Goal: Task Accomplishment & Management: Use online tool/utility

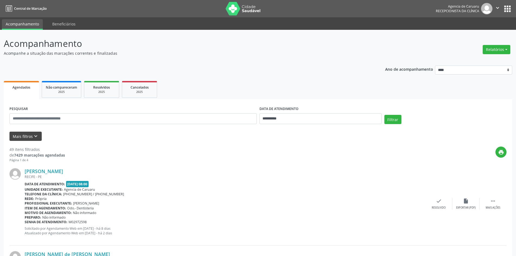
click at [26, 133] on form "**********" at bounding box center [257, 123] width 497 height 36
drag, startPoint x: 26, startPoint y: 134, endPoint x: 30, endPoint y: 134, distance: 4.6
click at [26, 134] on button "Mais filtros keyboard_arrow_down" at bounding box center [25, 136] width 32 height 9
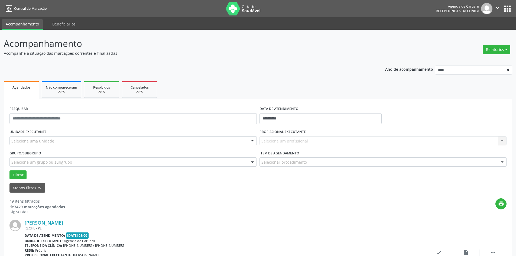
click at [123, 141] on div "Selecione uma unidade" at bounding box center [132, 140] width 247 height 9
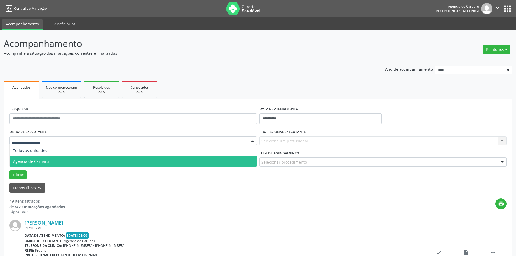
click at [30, 162] on span "Agencia de Caruaru" at bounding box center [31, 161] width 36 height 5
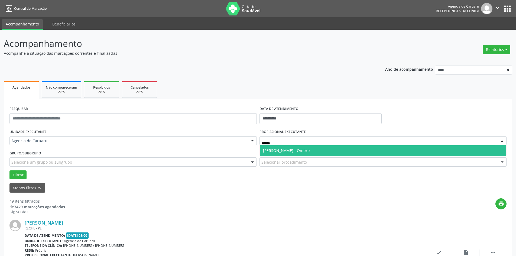
click at [251, 152] on span "[PERSON_NAME] - Ombro" at bounding box center [286, 150] width 47 height 5
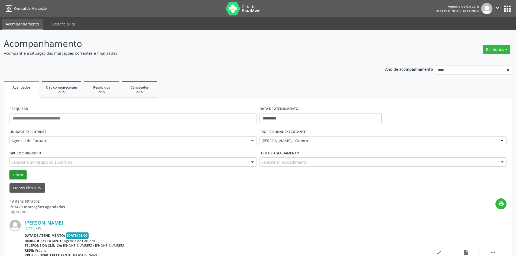
drag, startPoint x: 15, startPoint y: 173, endPoint x: 15, endPoint y: 169, distance: 4.9
click at [15, 172] on button "Filtrar" at bounding box center [17, 174] width 17 height 9
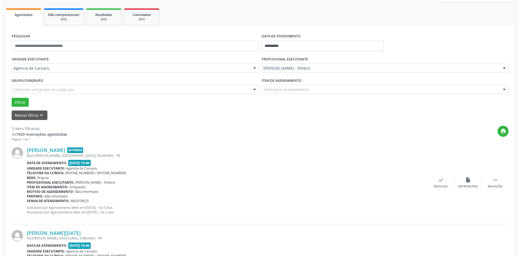
scroll to position [81, 0]
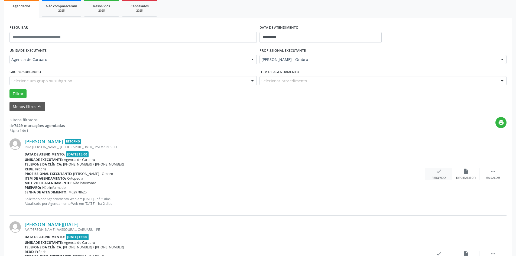
click at [251, 176] on div "check Resolvido" at bounding box center [438, 174] width 27 height 12
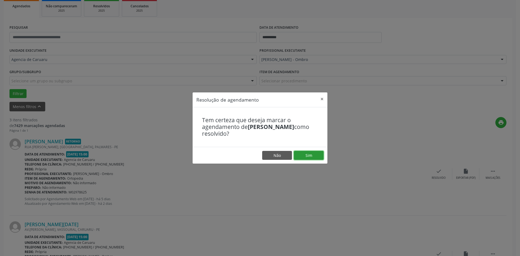
click at [251, 157] on button "Sim" at bounding box center [309, 155] width 30 height 9
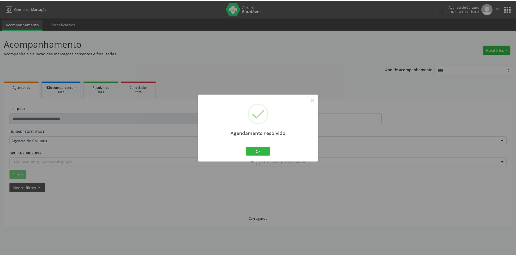
scroll to position [0, 0]
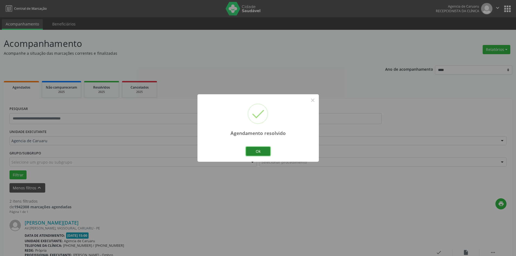
click at [251, 151] on button "Ok" at bounding box center [258, 151] width 24 height 9
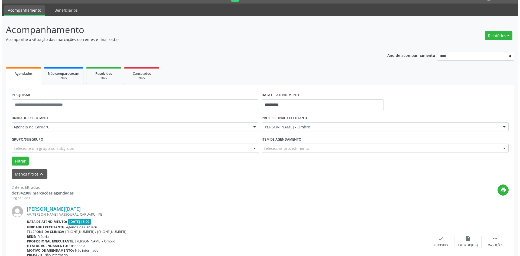
scroll to position [27, 0]
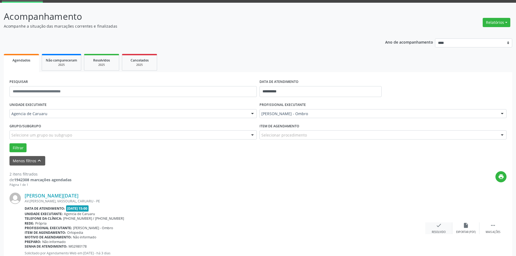
click at [251, 229] on div "check Resolvido" at bounding box center [438, 228] width 27 height 12
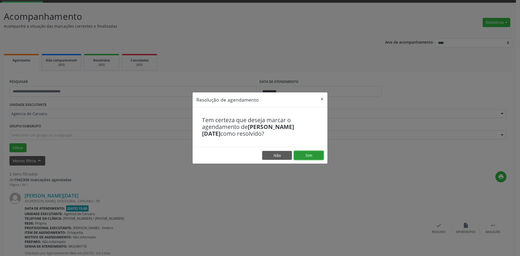
click at [251, 151] on button "Sim" at bounding box center [309, 155] width 30 height 9
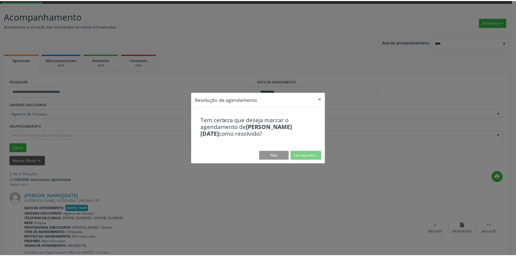
scroll to position [0, 0]
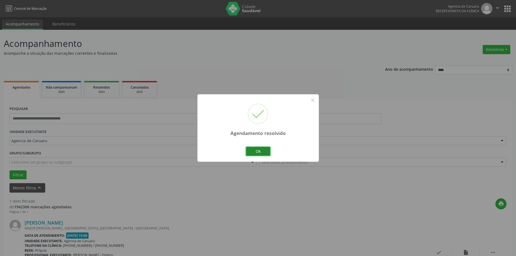
click at [251, 148] on button "Ok" at bounding box center [258, 151] width 24 height 9
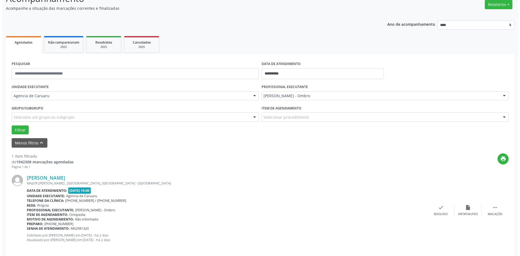
scroll to position [50, 0]
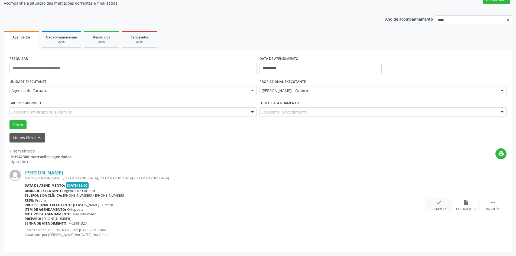
click at [251, 207] on div "Resolvido" at bounding box center [439, 209] width 14 height 4
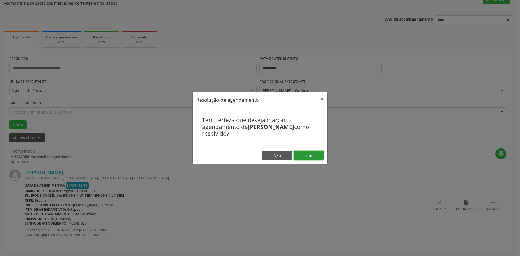
drag, startPoint x: 311, startPoint y: 157, endPoint x: 315, endPoint y: 158, distance: 4.4
click at [251, 157] on button "Sim" at bounding box center [309, 155] width 30 height 9
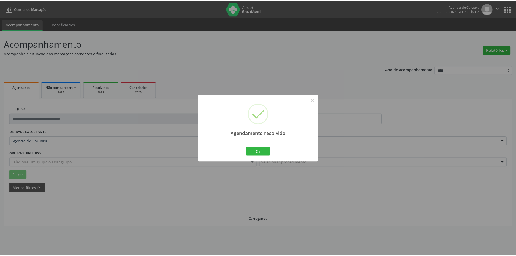
scroll to position [0, 0]
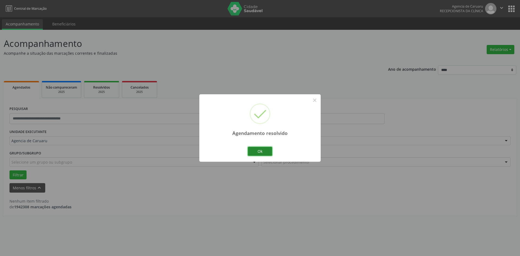
click at [251, 154] on button "Ok" at bounding box center [260, 151] width 24 height 9
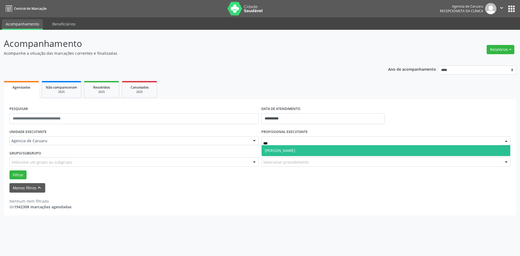
type input "****"
click at [251, 152] on span "[PERSON_NAME]" at bounding box center [280, 150] width 30 height 5
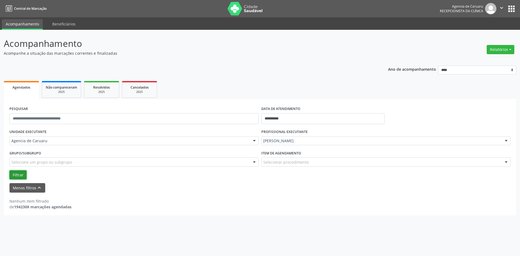
click at [18, 172] on button "Filtrar" at bounding box center [17, 174] width 17 height 9
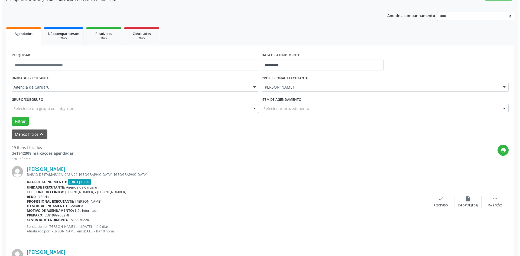
scroll to position [54, 0]
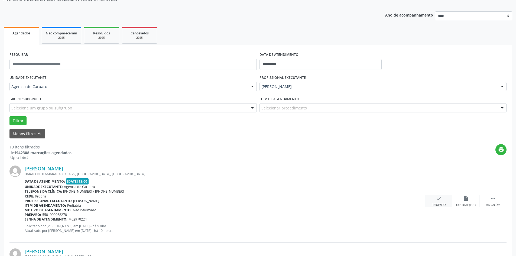
click at [251, 202] on div "check Resolvido" at bounding box center [438, 201] width 27 height 12
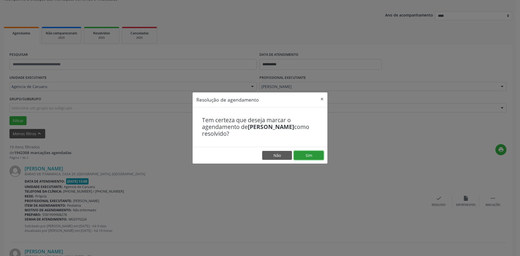
click at [251, 159] on button "Sim" at bounding box center [309, 155] width 30 height 9
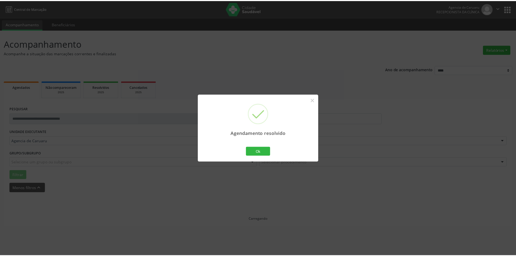
scroll to position [0, 0]
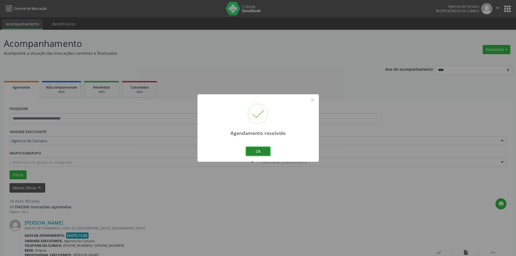
click at [251, 154] on button "Ok" at bounding box center [258, 151] width 24 height 9
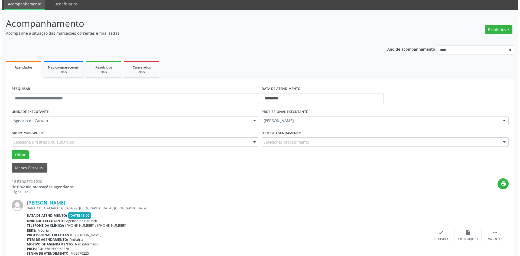
scroll to position [54, 0]
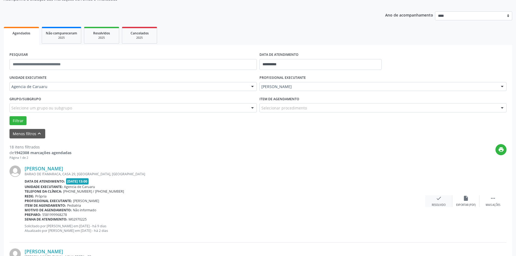
click at [251, 201] on div "check Resolvido" at bounding box center [438, 201] width 27 height 12
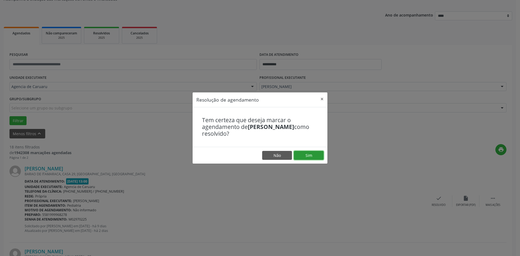
click at [251, 152] on button "Sim" at bounding box center [309, 155] width 30 height 9
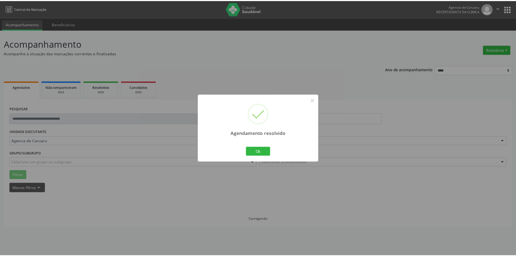
scroll to position [0, 0]
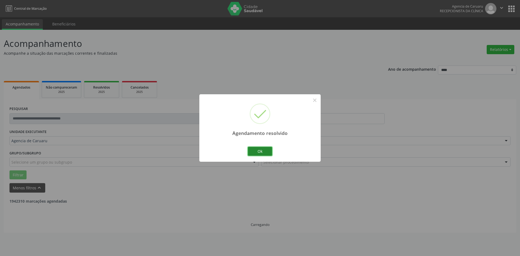
click at [251, 156] on button "Ok" at bounding box center [260, 151] width 24 height 9
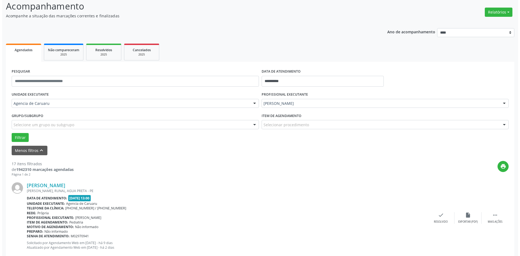
scroll to position [54, 0]
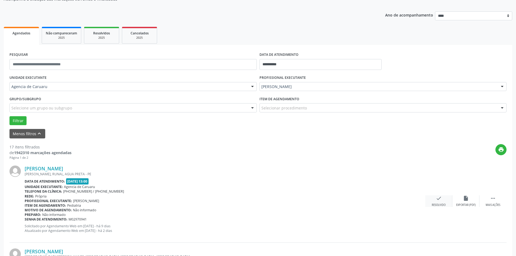
click at [251, 206] on div "Resolvido" at bounding box center [439, 205] width 14 height 4
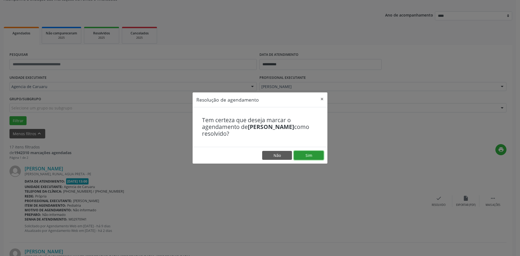
click at [251, 156] on button "Sim" at bounding box center [309, 155] width 30 height 9
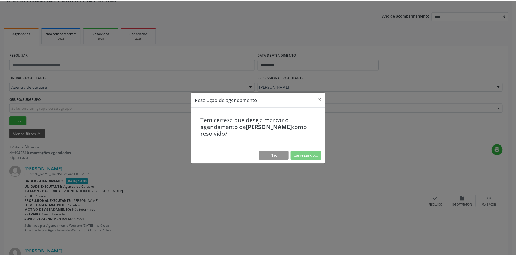
scroll to position [0, 0]
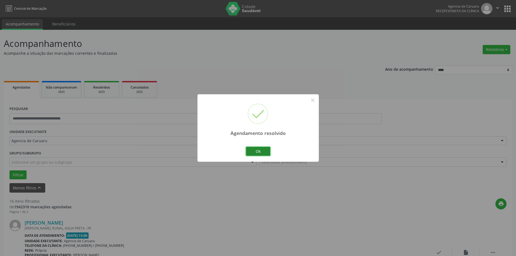
click at [251, 151] on button "Ok" at bounding box center [258, 151] width 24 height 9
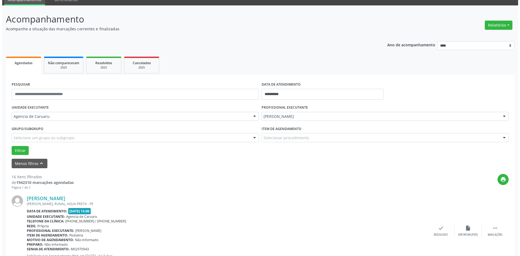
scroll to position [54, 0]
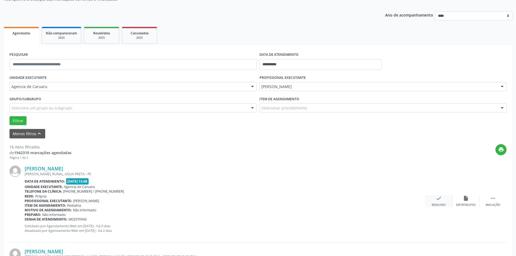
click at [251, 202] on div "check Resolvido" at bounding box center [438, 201] width 27 height 12
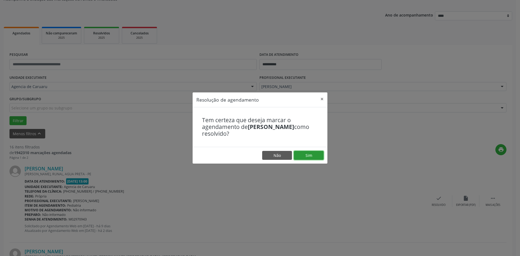
click at [251, 156] on button "Sim" at bounding box center [309, 155] width 30 height 9
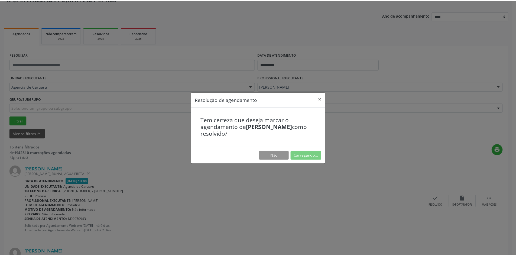
scroll to position [0, 0]
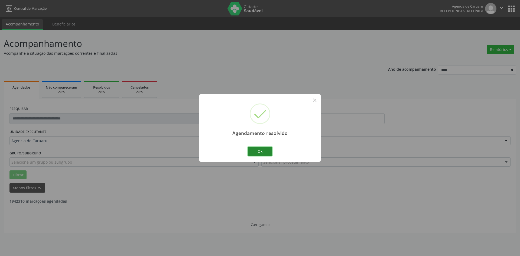
click at [251, 149] on button "Ok" at bounding box center [260, 151] width 24 height 9
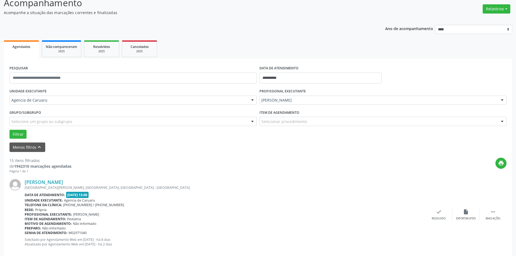
scroll to position [54, 0]
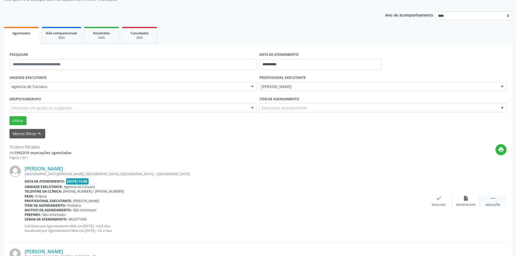
click at [251, 203] on div " Mais ações" at bounding box center [493, 201] width 27 height 12
click at [251, 202] on div "alarm_off Não compareceu" at bounding box center [466, 201] width 27 height 12
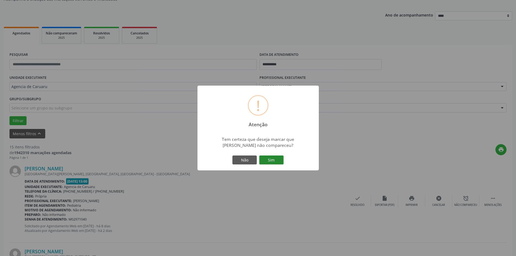
click at [251, 160] on button "Sim" at bounding box center [271, 160] width 24 height 9
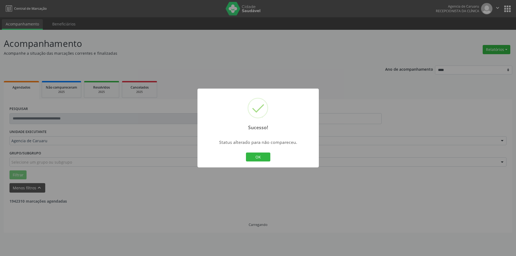
scroll to position [0, 0]
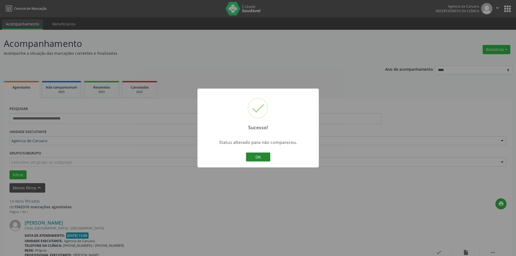
click at [251, 159] on button "OK" at bounding box center [258, 157] width 24 height 9
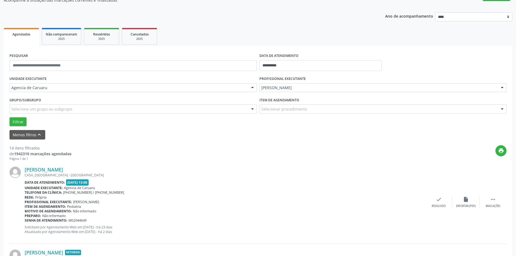
scroll to position [54, 0]
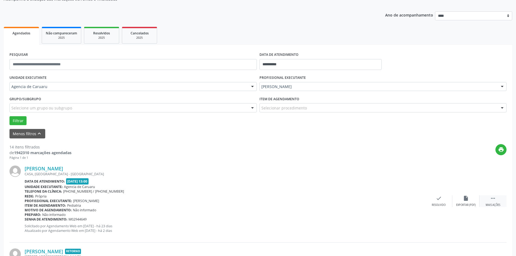
click at [251, 198] on div " Mais ações" at bounding box center [493, 201] width 27 height 12
click at [251, 201] on div "alarm_off Não compareceu" at bounding box center [466, 201] width 27 height 12
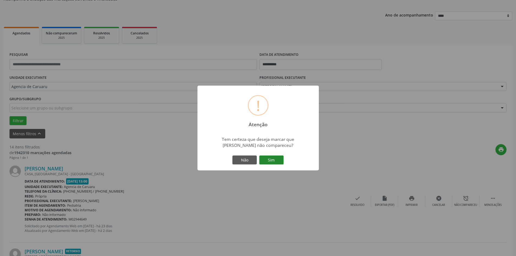
click at [251, 160] on button "Sim" at bounding box center [271, 160] width 24 height 9
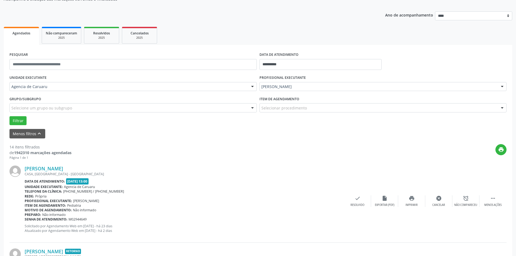
scroll to position [0, 0]
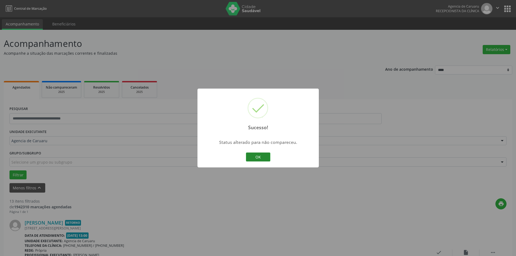
click at [251, 156] on button "OK" at bounding box center [258, 157] width 24 height 9
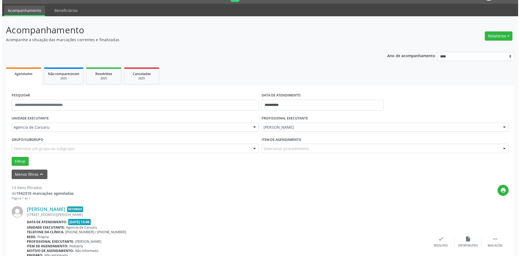
scroll to position [27, 0]
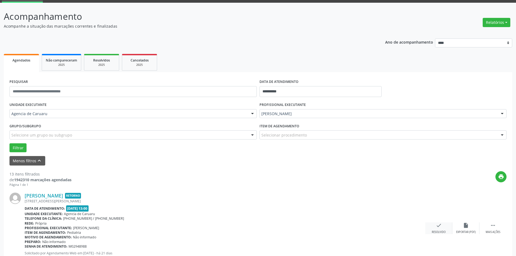
click at [251, 228] on div "check Resolvido" at bounding box center [438, 228] width 27 height 12
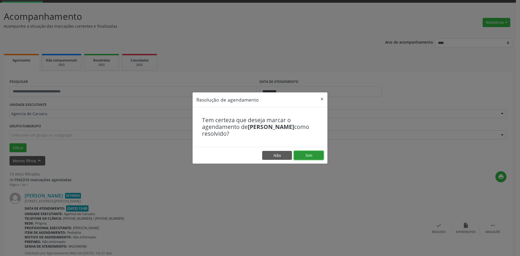
click at [251, 158] on button "Sim" at bounding box center [309, 155] width 30 height 9
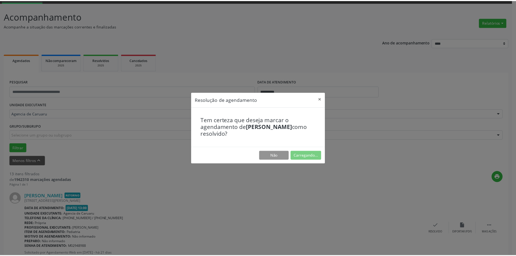
scroll to position [0, 0]
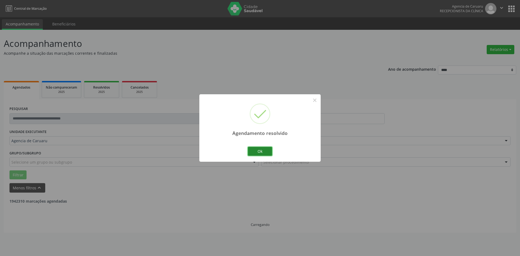
click at [251, 150] on button "Ok" at bounding box center [260, 151] width 24 height 9
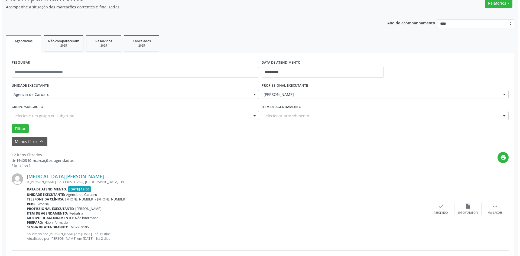
scroll to position [54, 0]
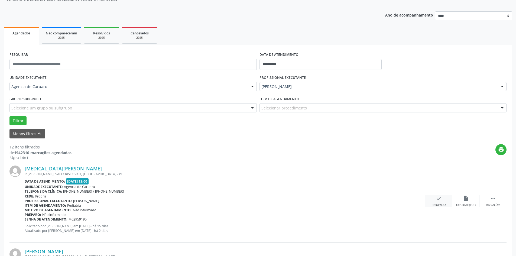
click at [251, 200] on div "check Resolvido" at bounding box center [438, 201] width 27 height 12
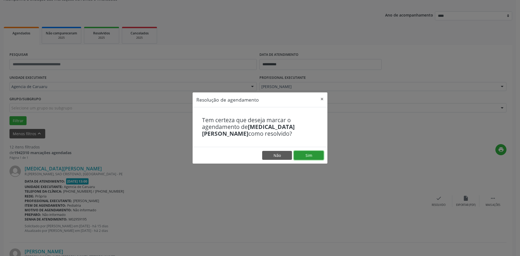
click at [251, 157] on button "Sim" at bounding box center [309, 155] width 30 height 9
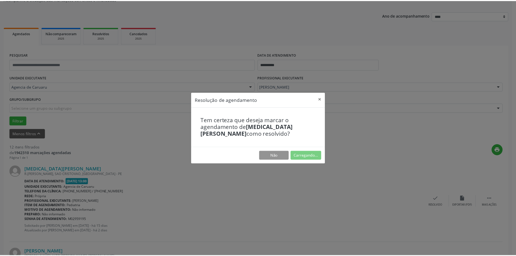
scroll to position [0, 0]
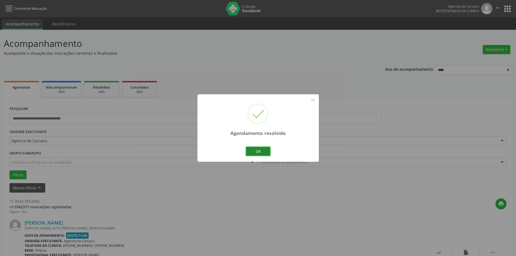
click at [251, 151] on button "Ok" at bounding box center [258, 151] width 24 height 9
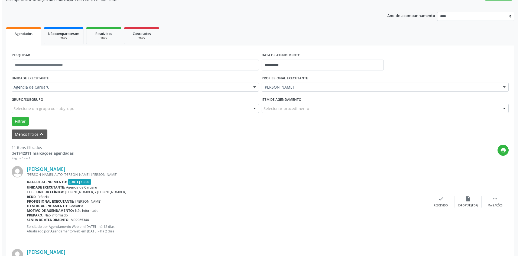
scroll to position [54, 0]
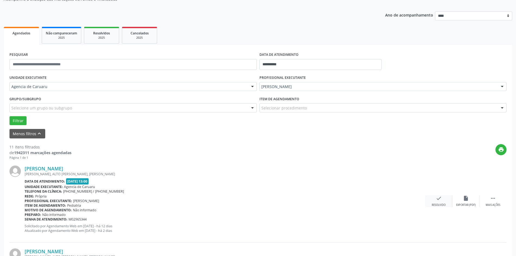
click at [251, 202] on div "check Resolvido" at bounding box center [438, 201] width 27 height 12
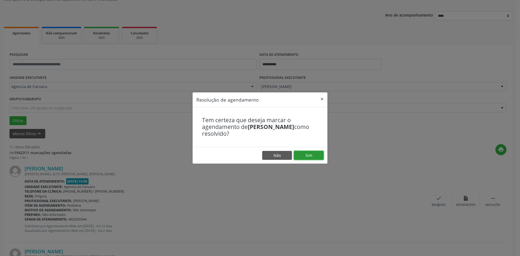
click at [251, 151] on button "Sim" at bounding box center [309, 155] width 30 height 9
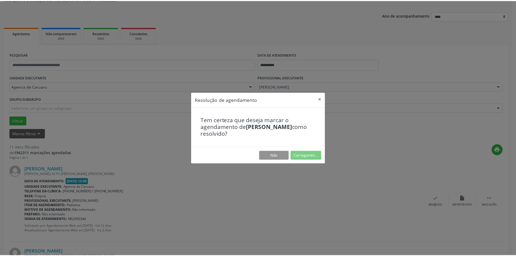
scroll to position [0, 0]
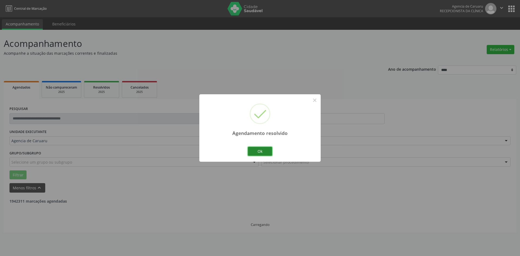
click at [251, 152] on button "Ok" at bounding box center [260, 151] width 24 height 9
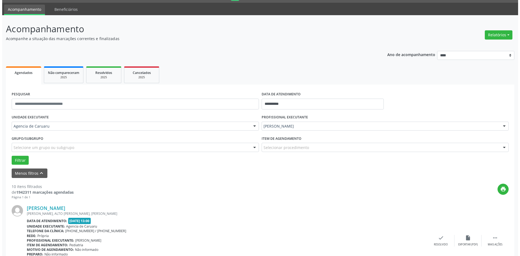
scroll to position [27, 0]
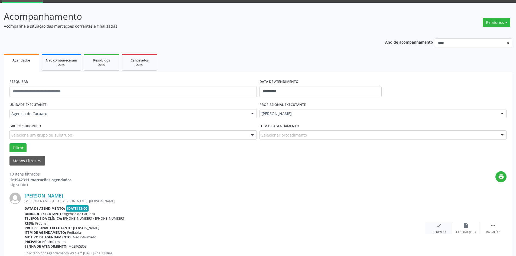
click at [251, 230] on div "Resolvido" at bounding box center [439, 232] width 14 height 4
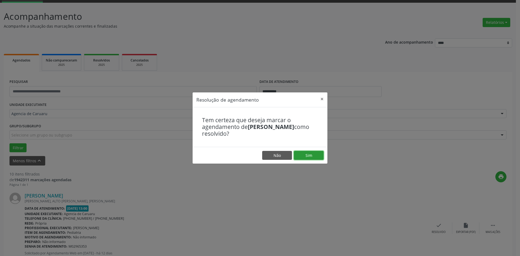
click at [251, 156] on button "Sim" at bounding box center [309, 155] width 30 height 9
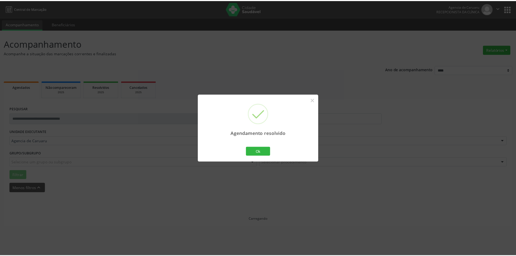
scroll to position [0, 0]
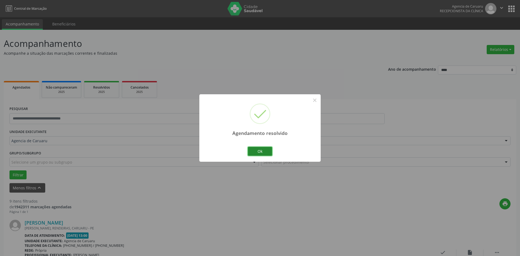
click at [251, 153] on button "Ok" at bounding box center [260, 151] width 24 height 9
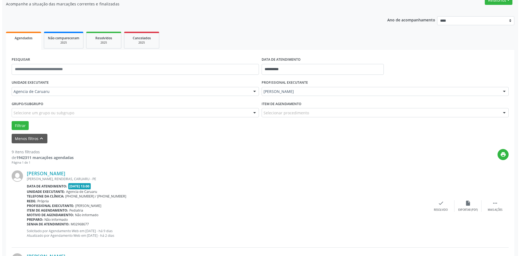
scroll to position [54, 0]
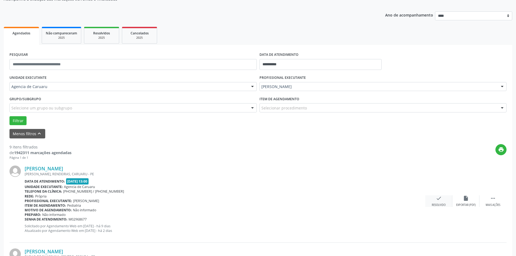
click at [251, 198] on div "check Resolvido" at bounding box center [438, 201] width 27 height 12
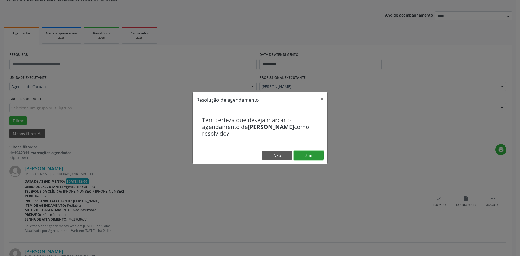
click at [251, 157] on button "Sim" at bounding box center [309, 155] width 30 height 9
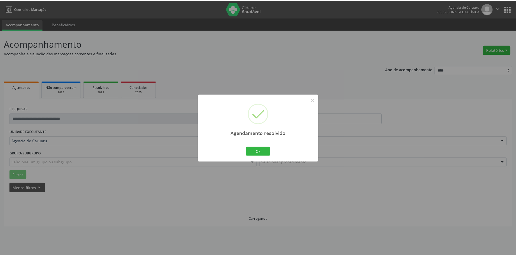
scroll to position [0, 0]
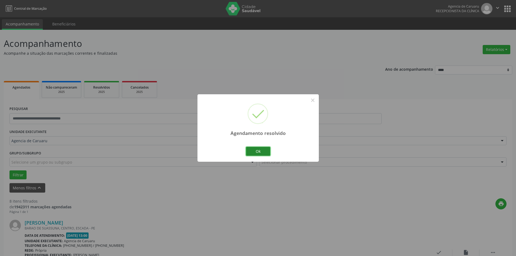
click at [251, 152] on button "Ok" at bounding box center [258, 151] width 24 height 9
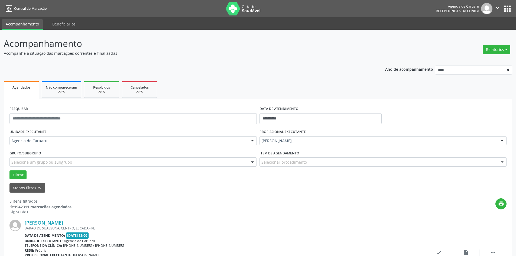
scroll to position [27, 0]
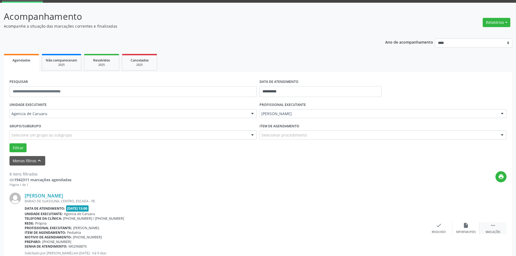
click at [251, 226] on div " Mais ações" at bounding box center [493, 228] width 27 height 12
click at [251, 228] on div "alarm_off Não compareceu" at bounding box center [466, 228] width 27 height 12
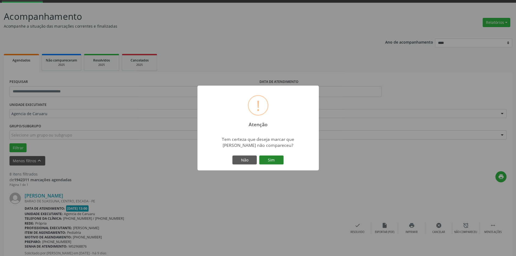
click at [251, 165] on button "Sim" at bounding box center [271, 160] width 24 height 9
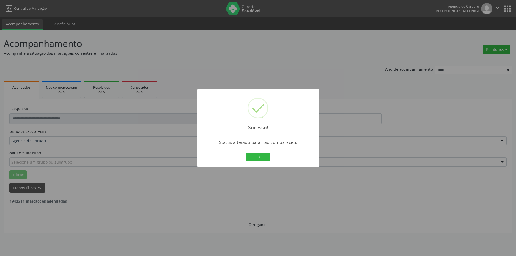
scroll to position [0, 0]
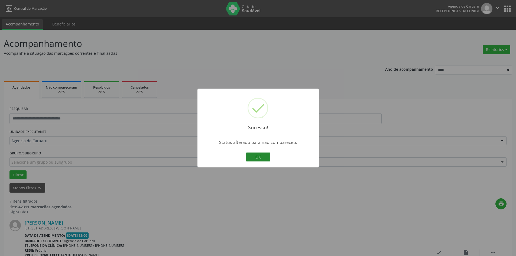
click at [251, 157] on button "OK" at bounding box center [258, 157] width 24 height 9
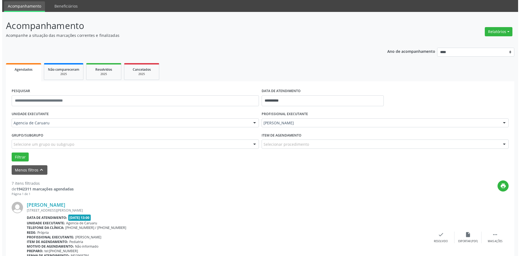
scroll to position [27, 0]
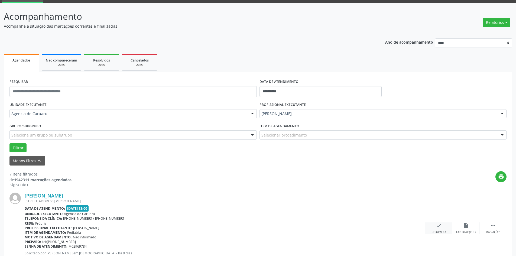
click at [251, 227] on div "check Resolvido" at bounding box center [438, 228] width 27 height 12
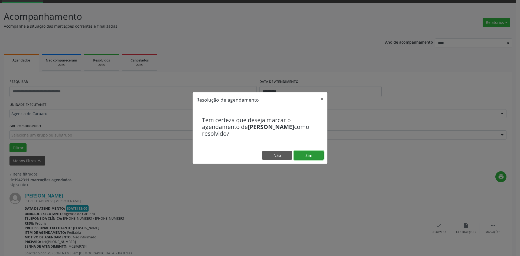
click at [251, 156] on button "Sim" at bounding box center [309, 155] width 30 height 9
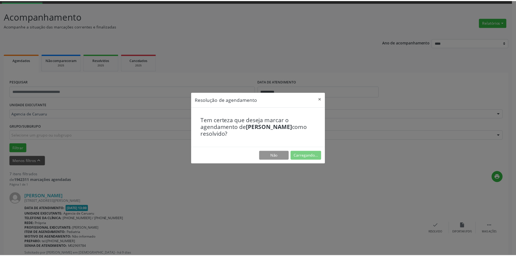
scroll to position [0, 0]
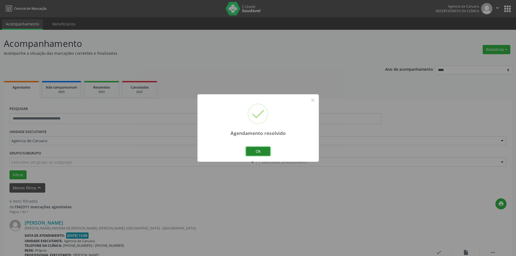
click at [251, 152] on button "Ok" at bounding box center [258, 151] width 24 height 9
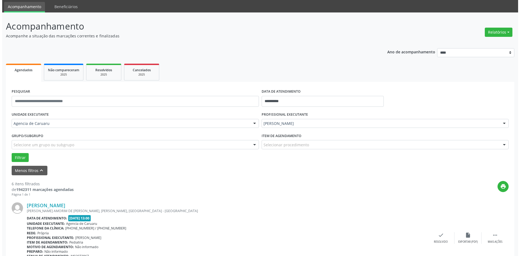
scroll to position [27, 0]
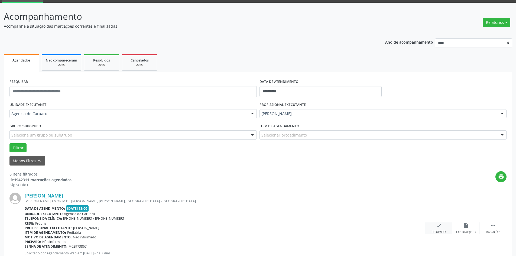
click at [251, 223] on div "check Resolvido" at bounding box center [438, 228] width 27 height 12
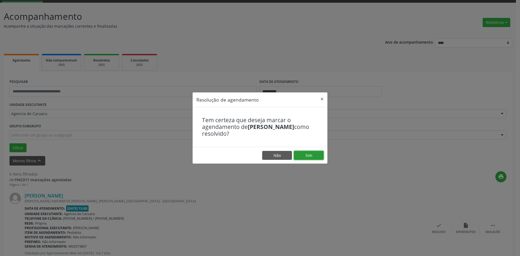
click at [251, 154] on button "Sim" at bounding box center [309, 155] width 30 height 9
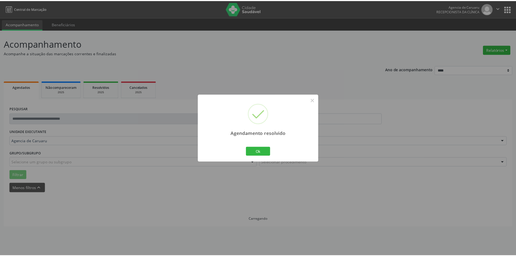
scroll to position [0, 0]
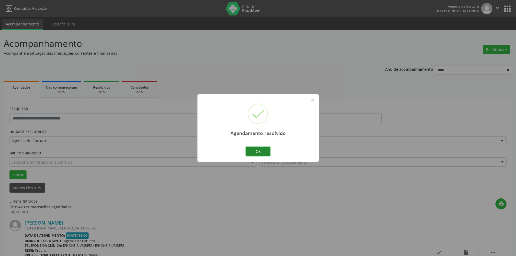
click at [251, 152] on button "Ok" at bounding box center [258, 151] width 24 height 9
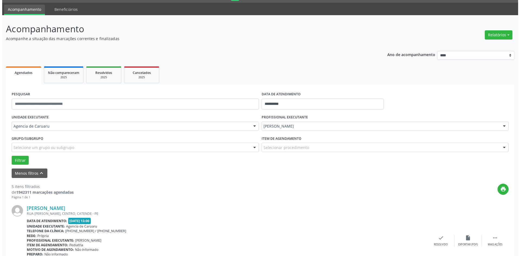
scroll to position [27, 0]
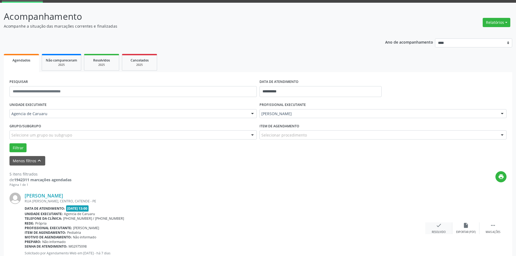
click at [251, 230] on div "check Resolvido" at bounding box center [438, 228] width 27 height 12
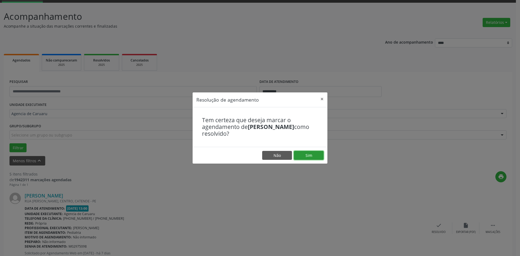
click at [251, 153] on button "Sim" at bounding box center [309, 155] width 30 height 9
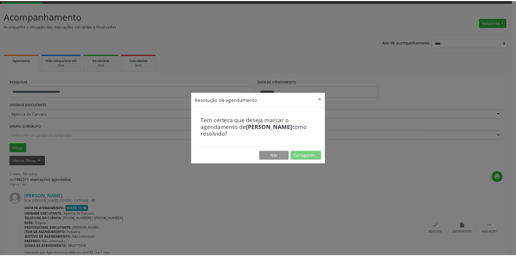
scroll to position [0, 0]
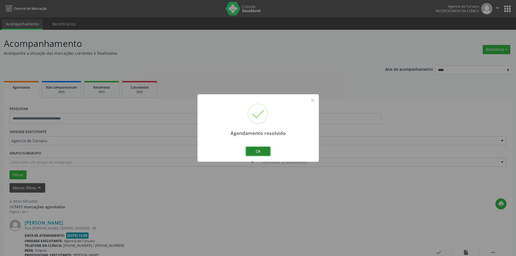
click at [251, 149] on button "Ok" at bounding box center [258, 151] width 24 height 9
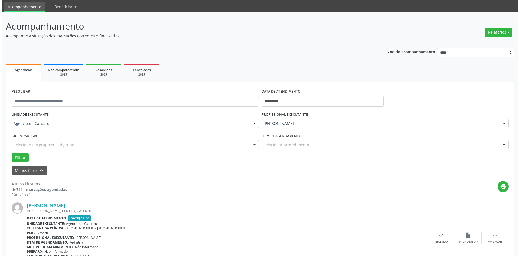
scroll to position [27, 0]
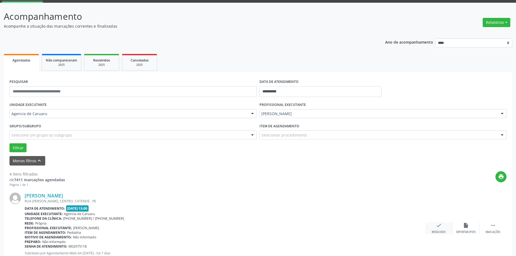
click at [251, 231] on div "Resolvido" at bounding box center [439, 232] width 14 height 4
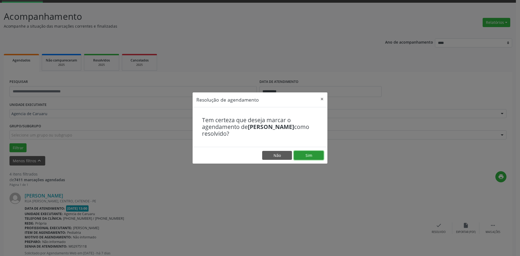
click at [251, 154] on button "Sim" at bounding box center [309, 155] width 30 height 9
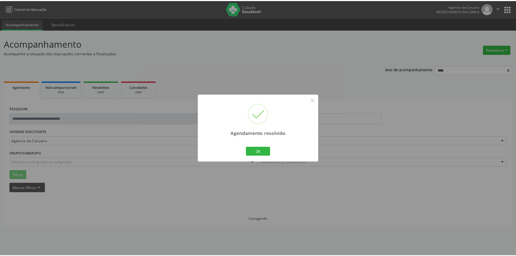
scroll to position [0, 0]
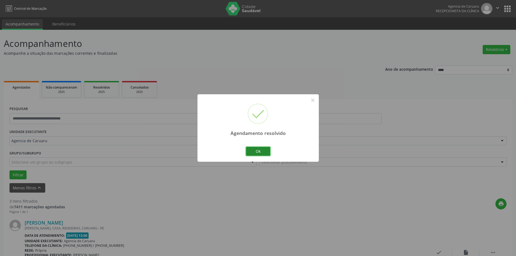
click at [251, 153] on button "Ok" at bounding box center [258, 151] width 24 height 9
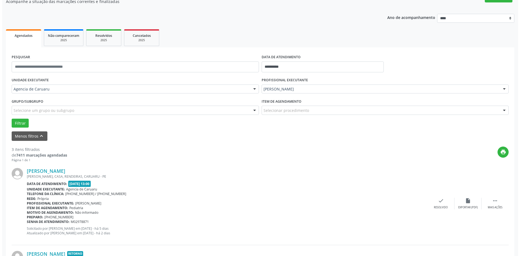
scroll to position [54, 0]
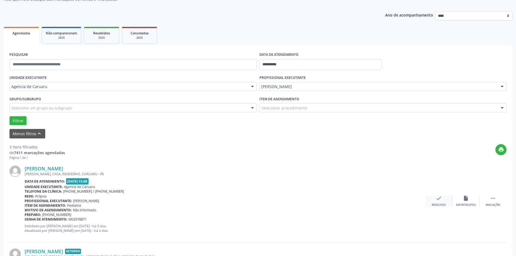
click at [251, 198] on icon "check" at bounding box center [439, 198] width 6 height 6
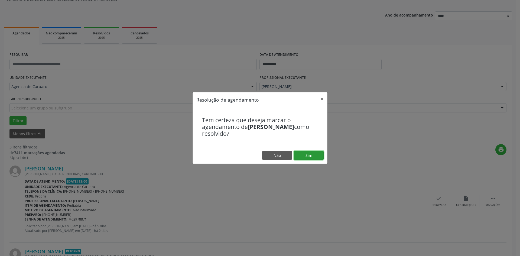
click at [251, 157] on button "Sim" at bounding box center [309, 155] width 30 height 9
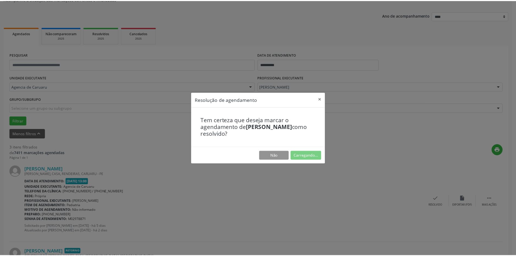
scroll to position [0, 0]
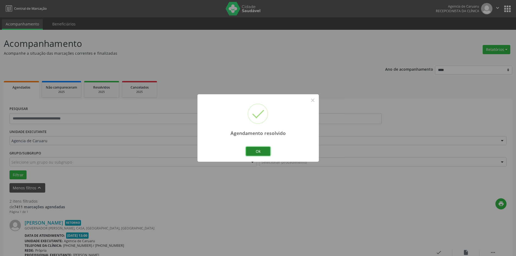
click at [251, 151] on button "Ok" at bounding box center [258, 151] width 24 height 9
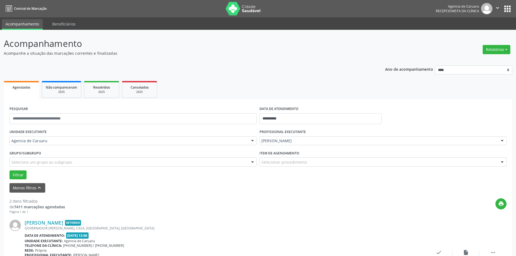
scroll to position [27, 0]
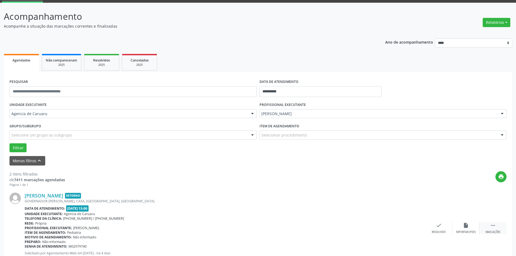
click at [251, 227] on div " Mais ações" at bounding box center [493, 228] width 27 height 12
click at [251, 226] on div "alarm_off Não compareceu" at bounding box center [466, 228] width 27 height 12
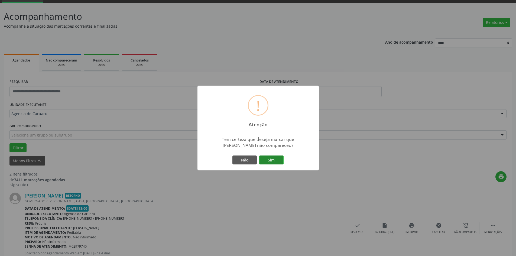
click at [251, 159] on button "Sim" at bounding box center [271, 160] width 24 height 9
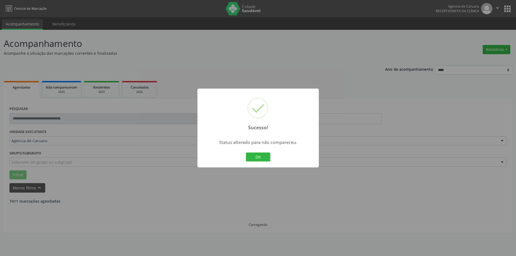
scroll to position [0, 0]
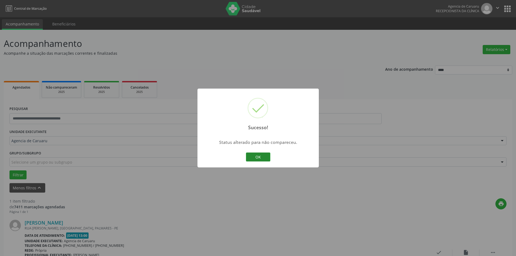
click at [251, 156] on button "OK" at bounding box center [258, 157] width 24 height 9
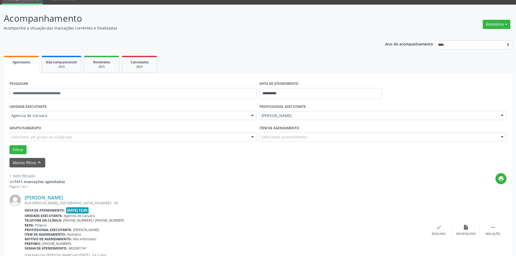
scroll to position [50, 0]
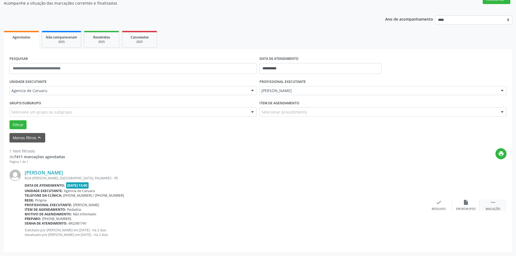
click at [251, 203] on icon "" at bounding box center [493, 202] width 6 height 6
click at [251, 208] on div "Não compareceu" at bounding box center [465, 209] width 23 height 4
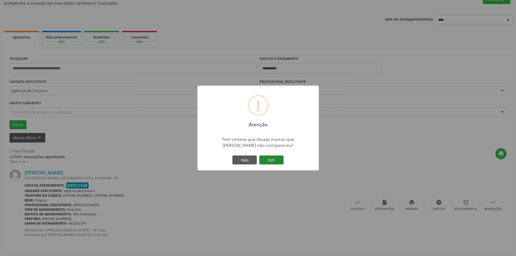
click at [251, 160] on button "Sim" at bounding box center [271, 160] width 24 height 9
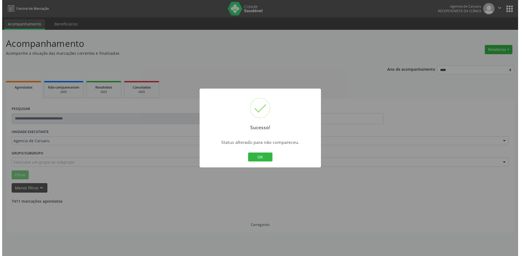
scroll to position [0, 0]
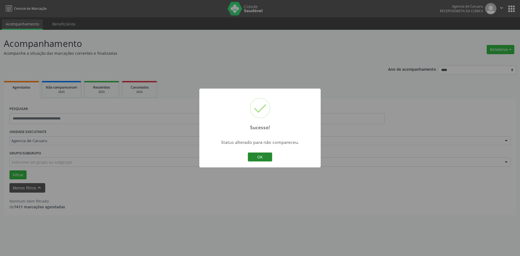
click at [251, 157] on button "OK" at bounding box center [260, 157] width 24 height 9
